Goal: Transaction & Acquisition: Purchase product/service

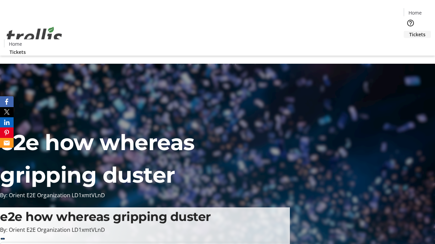
click at [409, 31] on span "Tickets" at bounding box center [417, 34] width 16 height 7
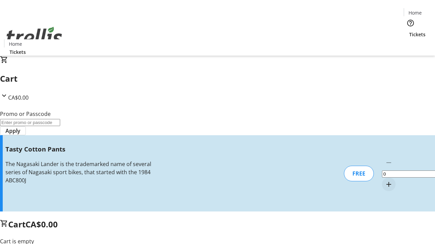
click at [384, 181] on mat-icon "Increment by one" at bounding box center [388, 185] width 8 height 8
type input "1"
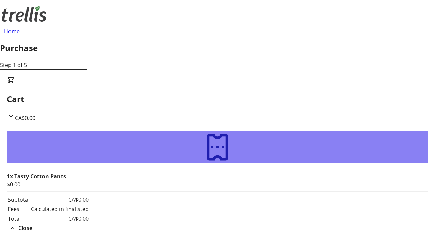
type input "[PERSON_NAME][EMAIL_ADDRESS][DOMAIN_NAME]"
type input "[PERSON_NAME]"
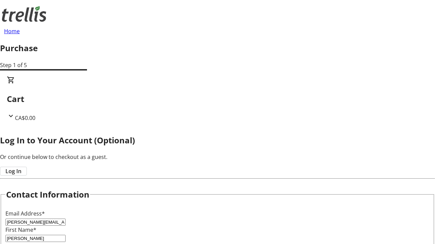
type input "[PERSON_NAME]"
